Goal: Information Seeking & Learning: Learn about a topic

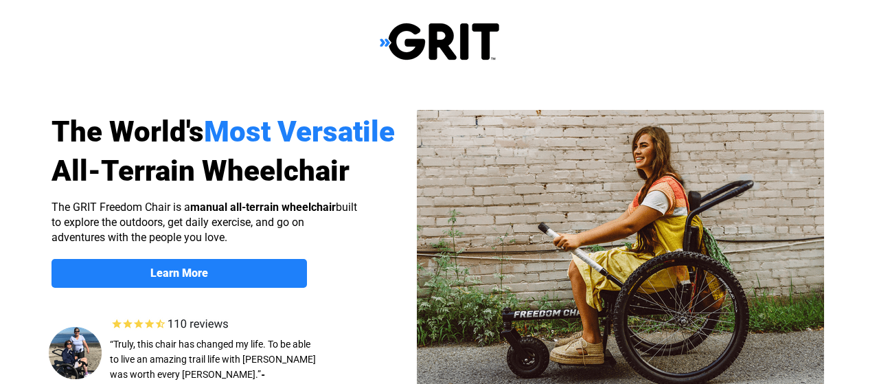
select select "US"
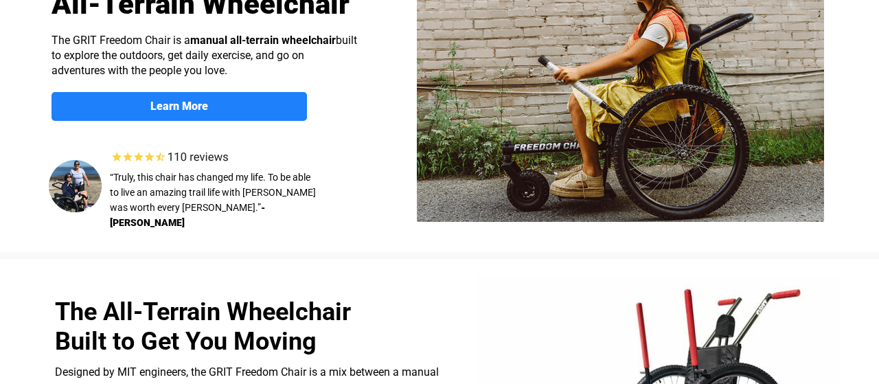
scroll to position [169, 0]
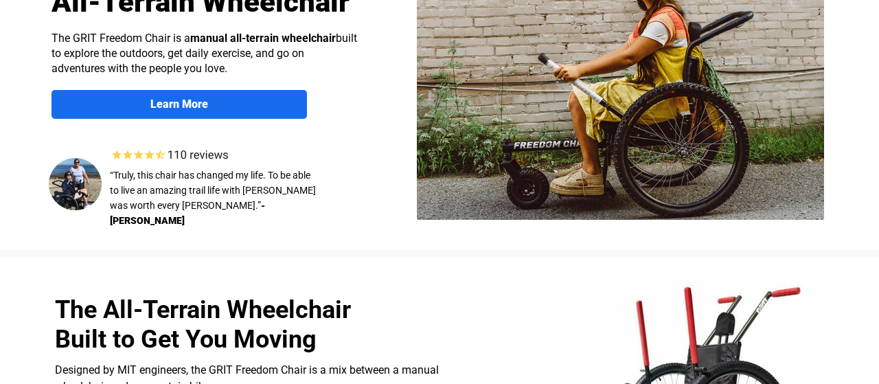
click at [178, 102] on strong "Learn More" at bounding box center [179, 103] width 58 height 13
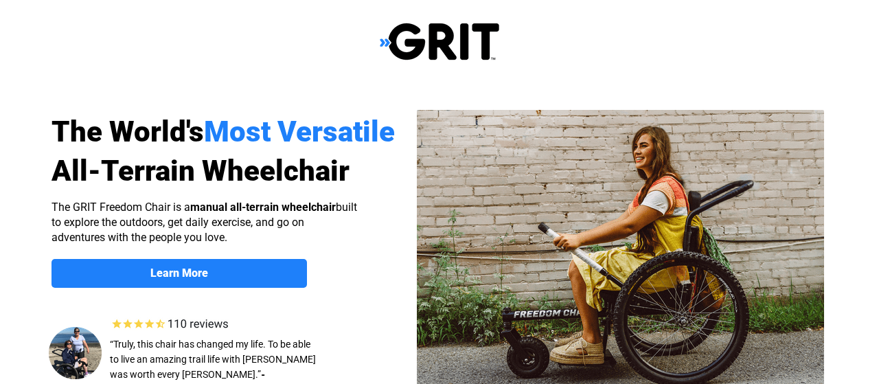
scroll to position [1065, 0]
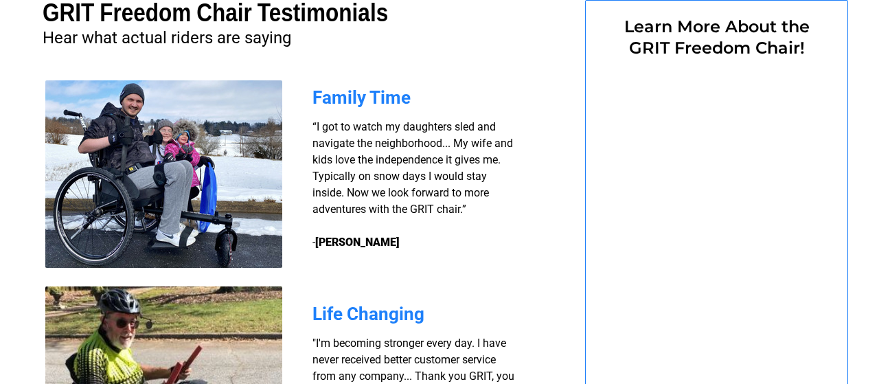
select select "US"
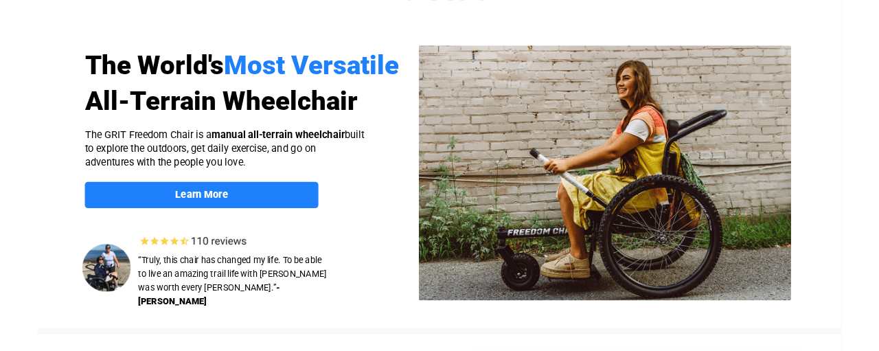
scroll to position [0, 0]
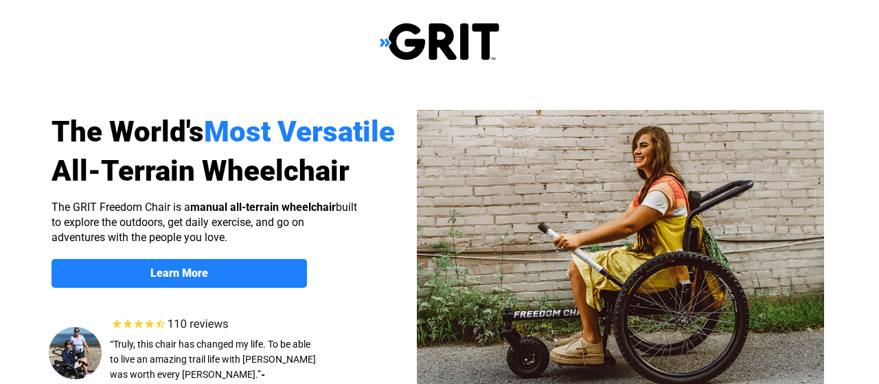
click at [608, 54] on div at bounding box center [439, 42] width 872 height 84
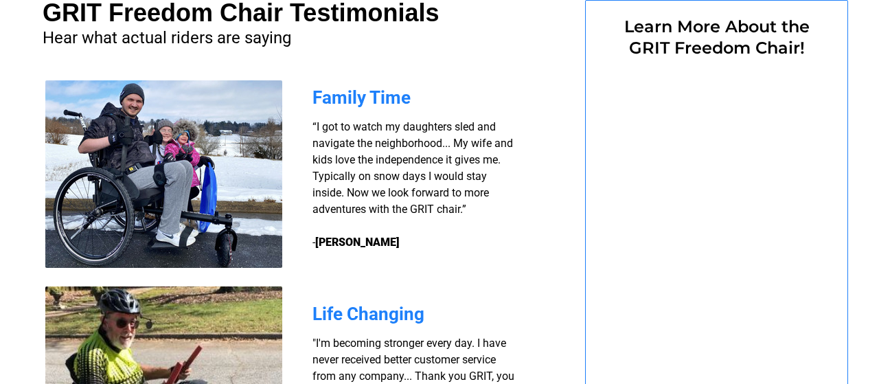
scroll to position [1065, 0]
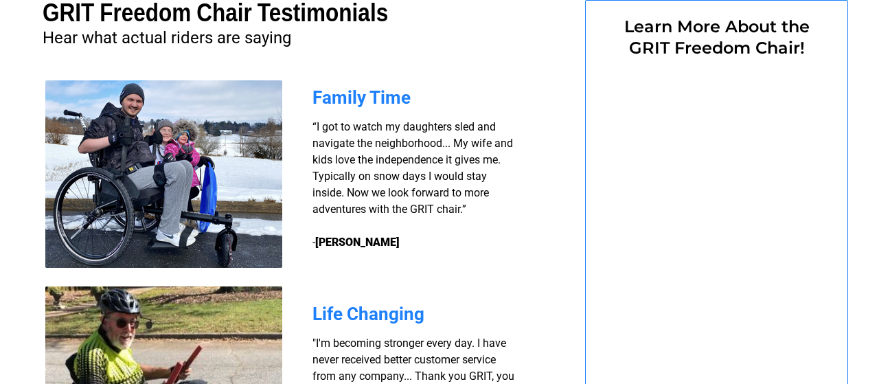
select select "US"
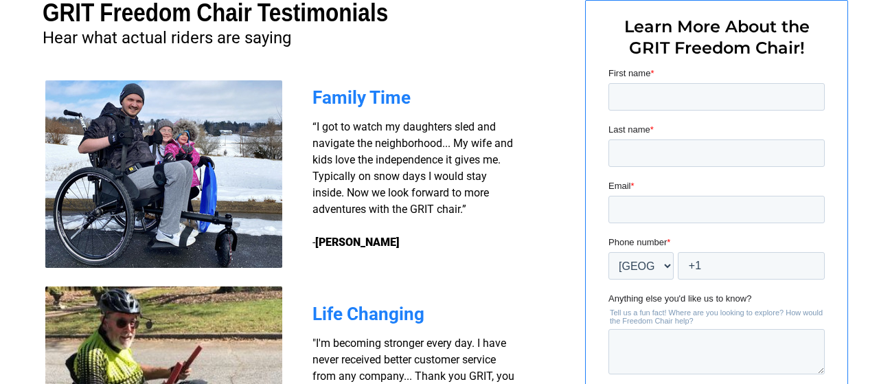
scroll to position [0, 0]
